Goal: Check status: Check status

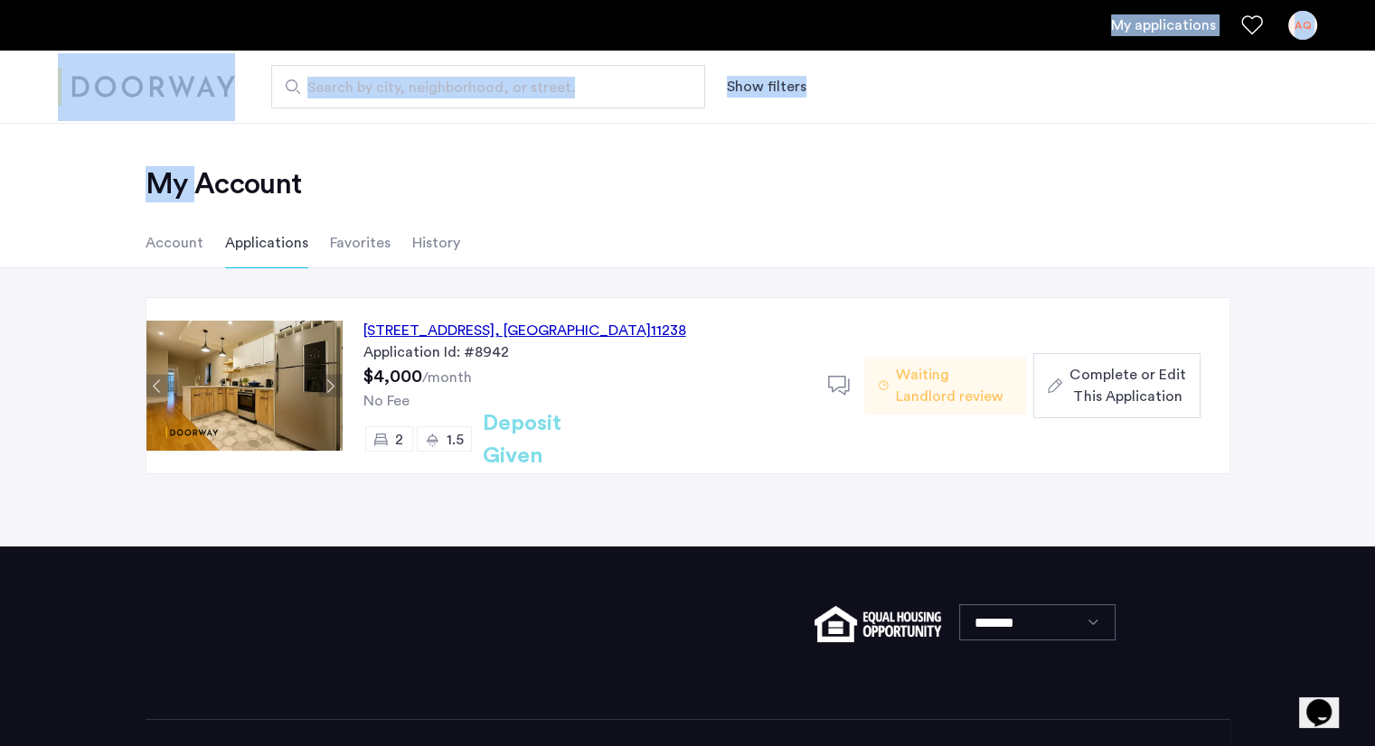
click at [174, 0] on html "My applications AQ Search by city, neighborhood, or street. Show filters Price …" at bounding box center [687, 373] width 1375 height 746
